Goal: Go to known website: Access a specific website the user already knows

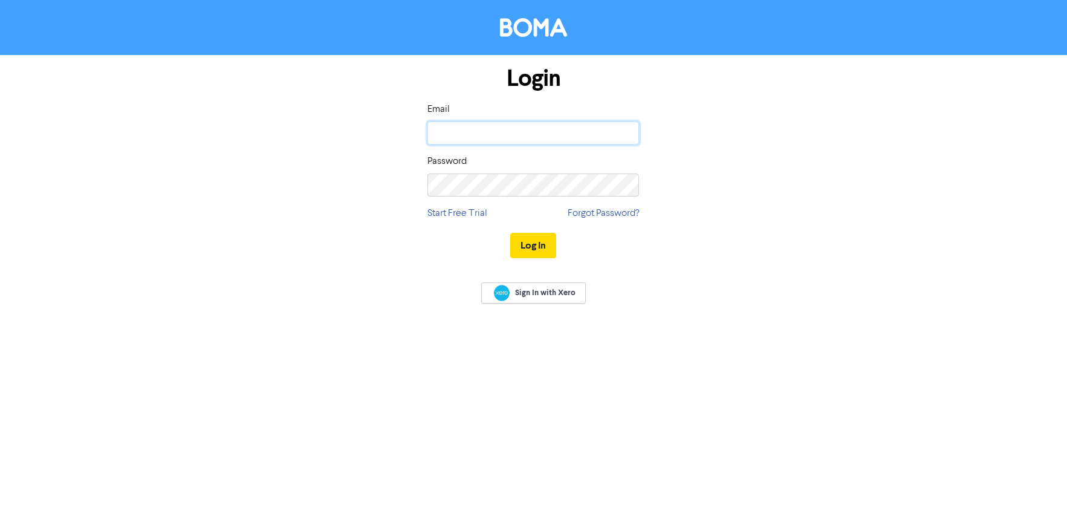
click at [547, 126] on input "email" at bounding box center [533, 133] width 212 height 23
type input "jennifer@weinbergpartners.com"
click at [537, 239] on button "Log In" at bounding box center [533, 245] width 46 height 25
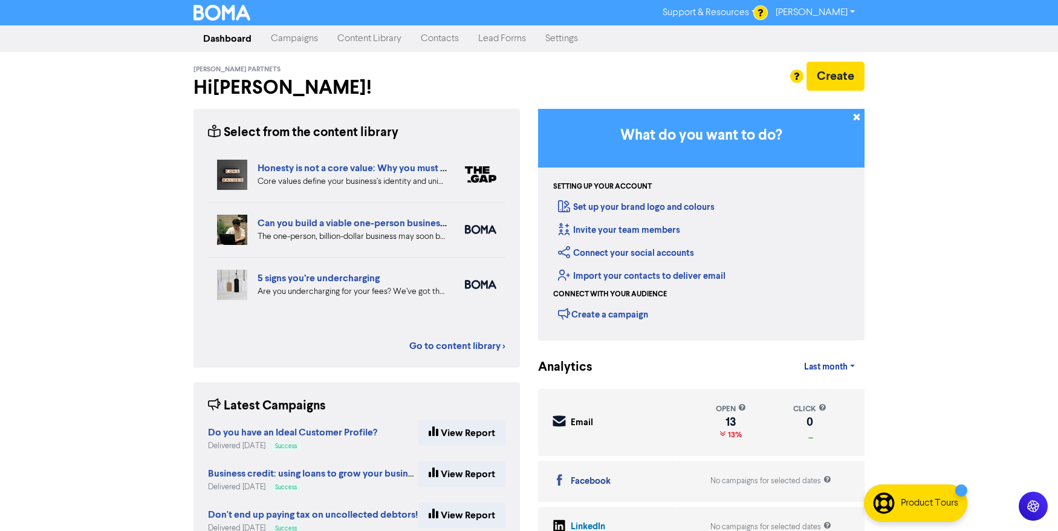
click at [300, 37] on link "Campaigns" at bounding box center [294, 39] width 66 height 24
